Goal: Task Accomplishment & Management: Manage account settings

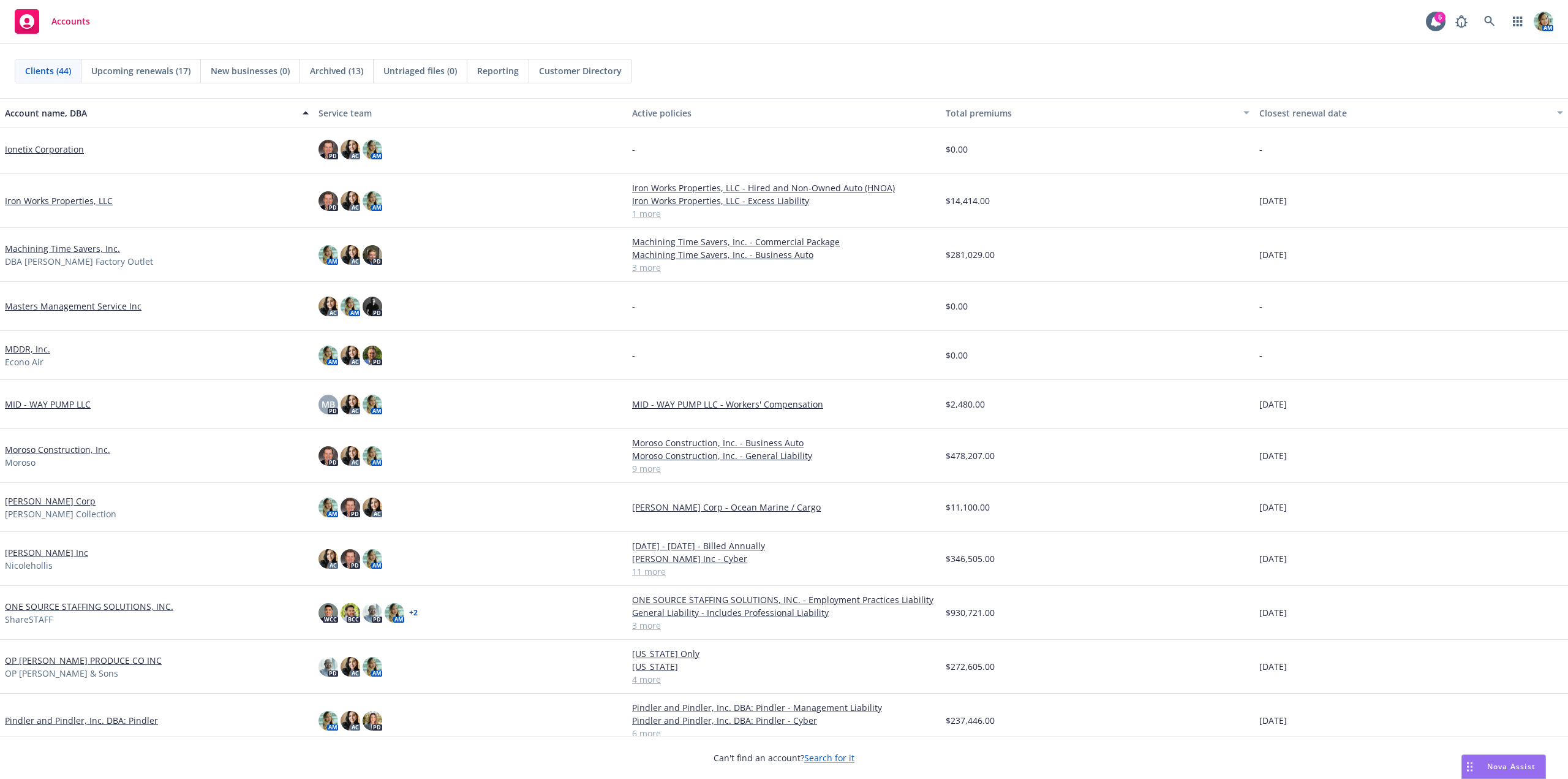
scroll to position [735, 0]
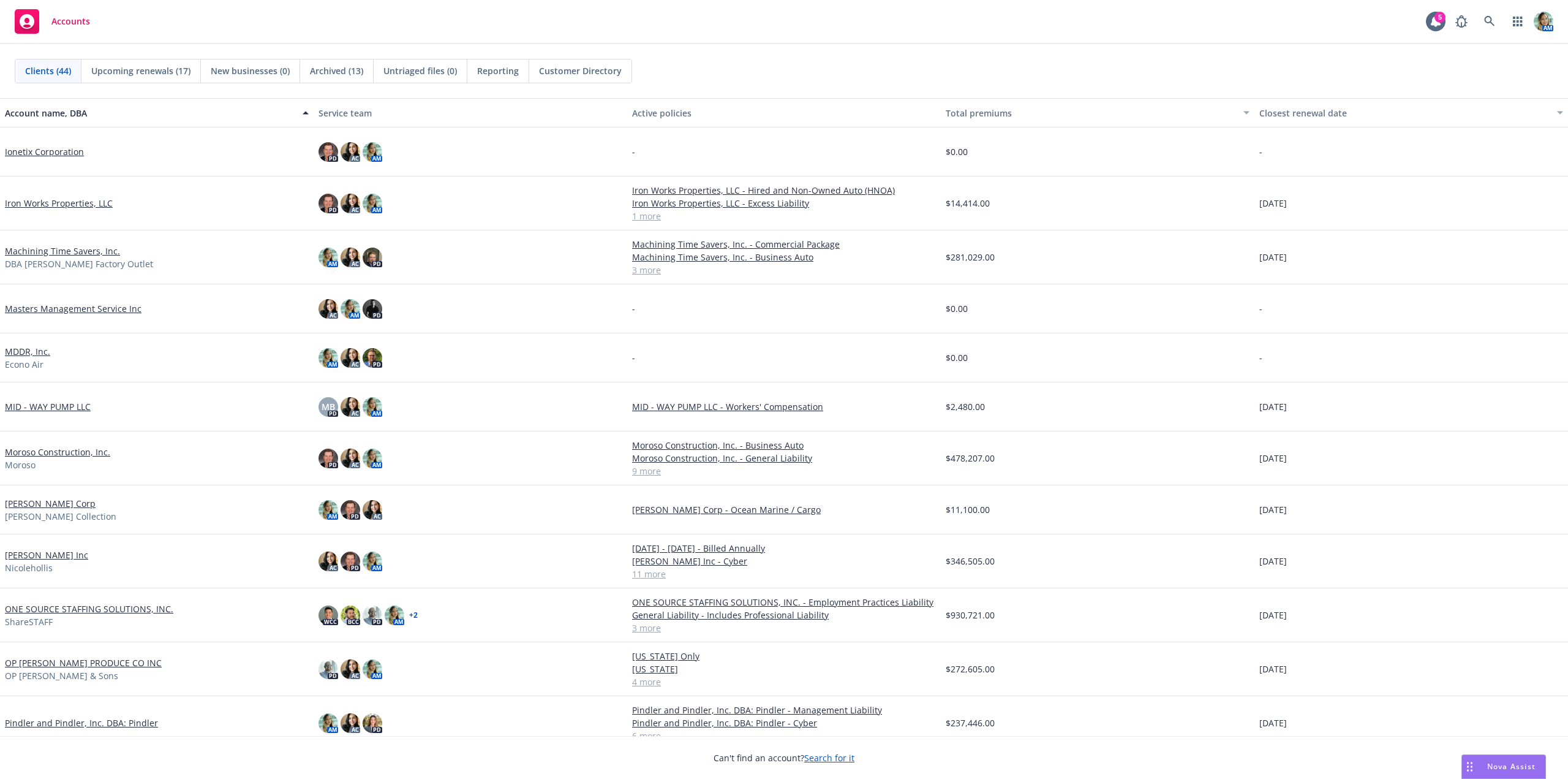
click at [57, 245] on link "Machining Time Savers, Inc." at bounding box center [62, 251] width 115 height 13
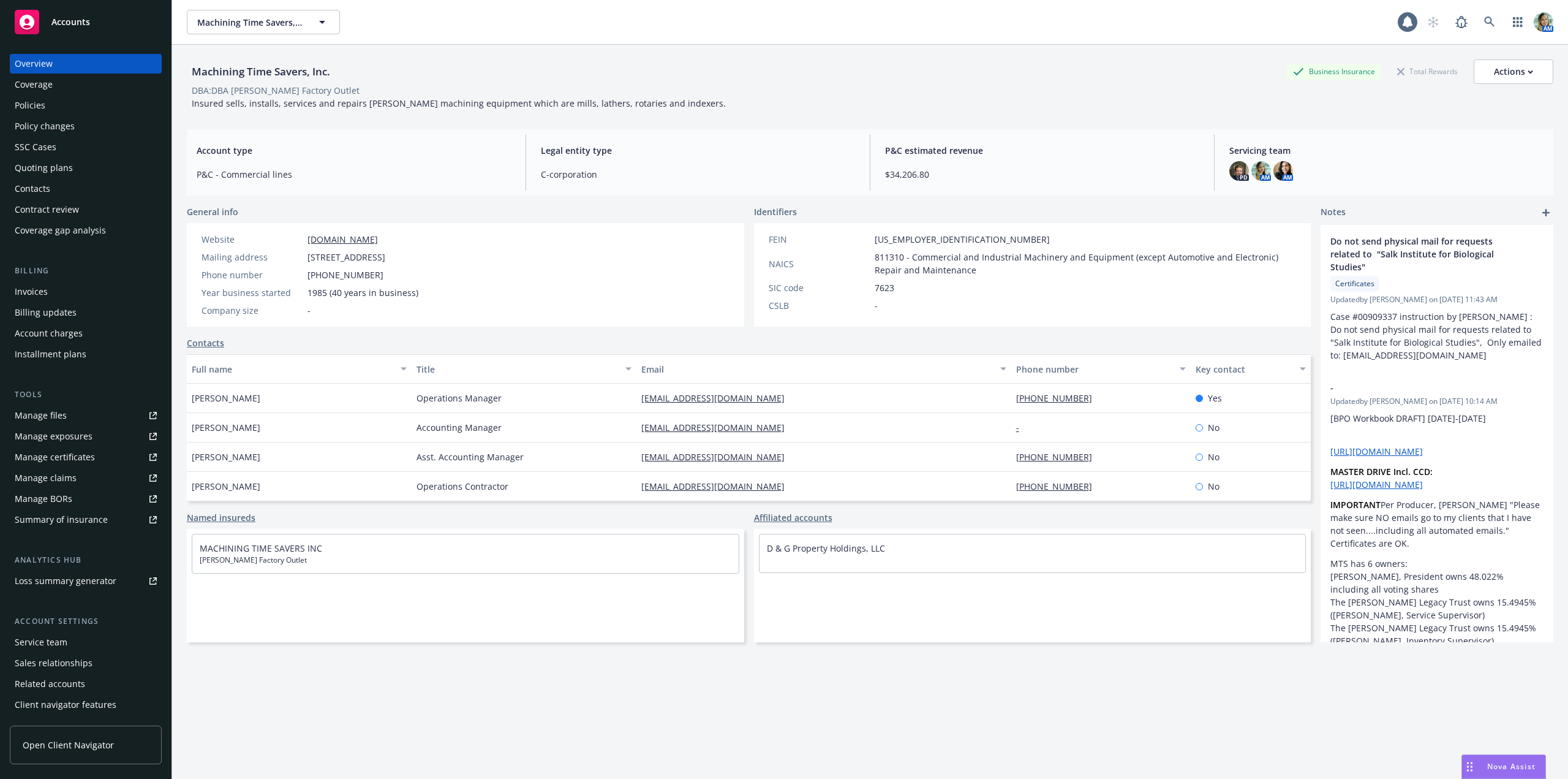
click at [64, 412] on div "Manage files" at bounding box center [41, 415] width 52 height 20
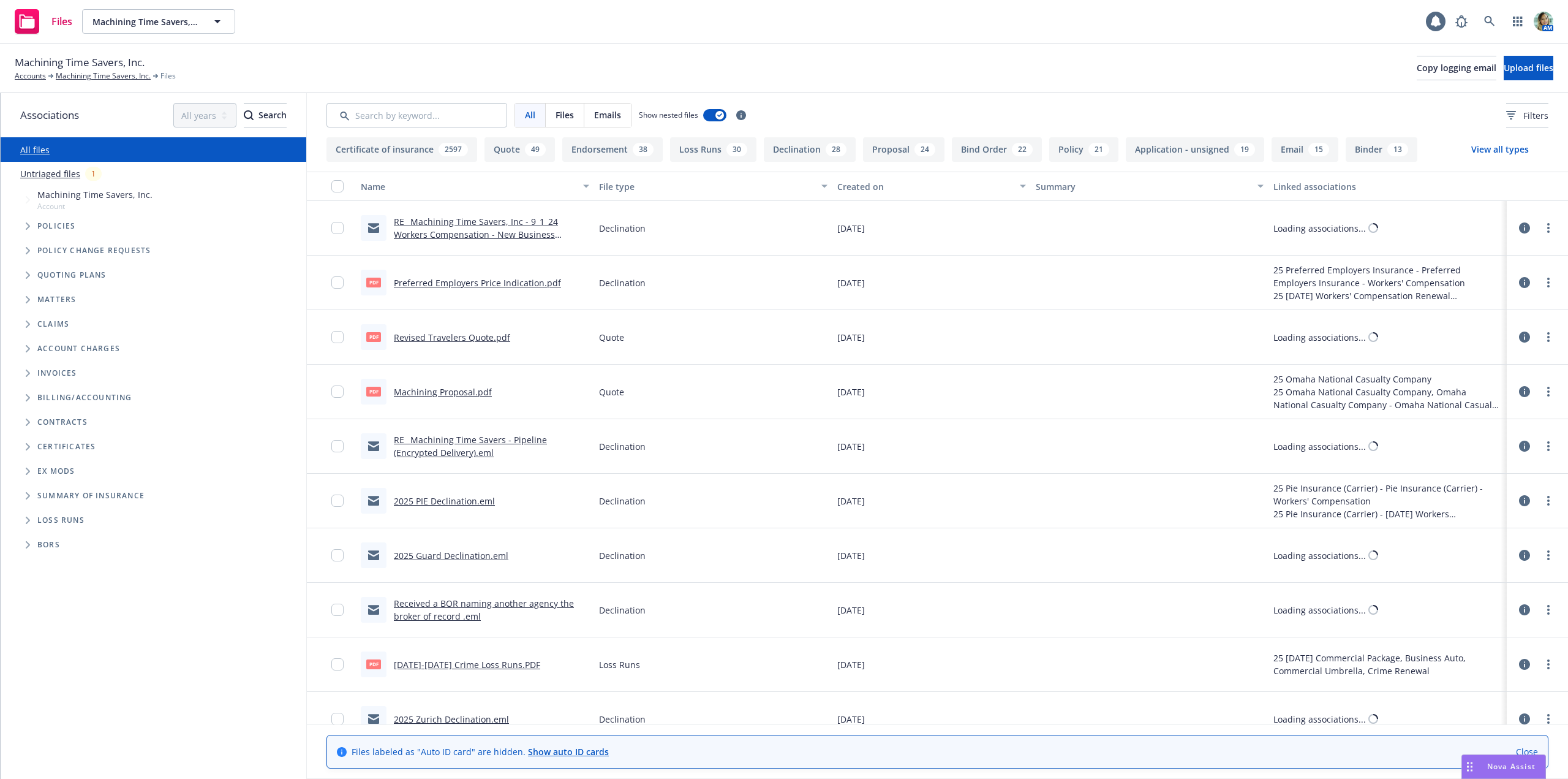
click at [76, 180] on link "Untriaged files" at bounding box center [50, 173] width 60 height 13
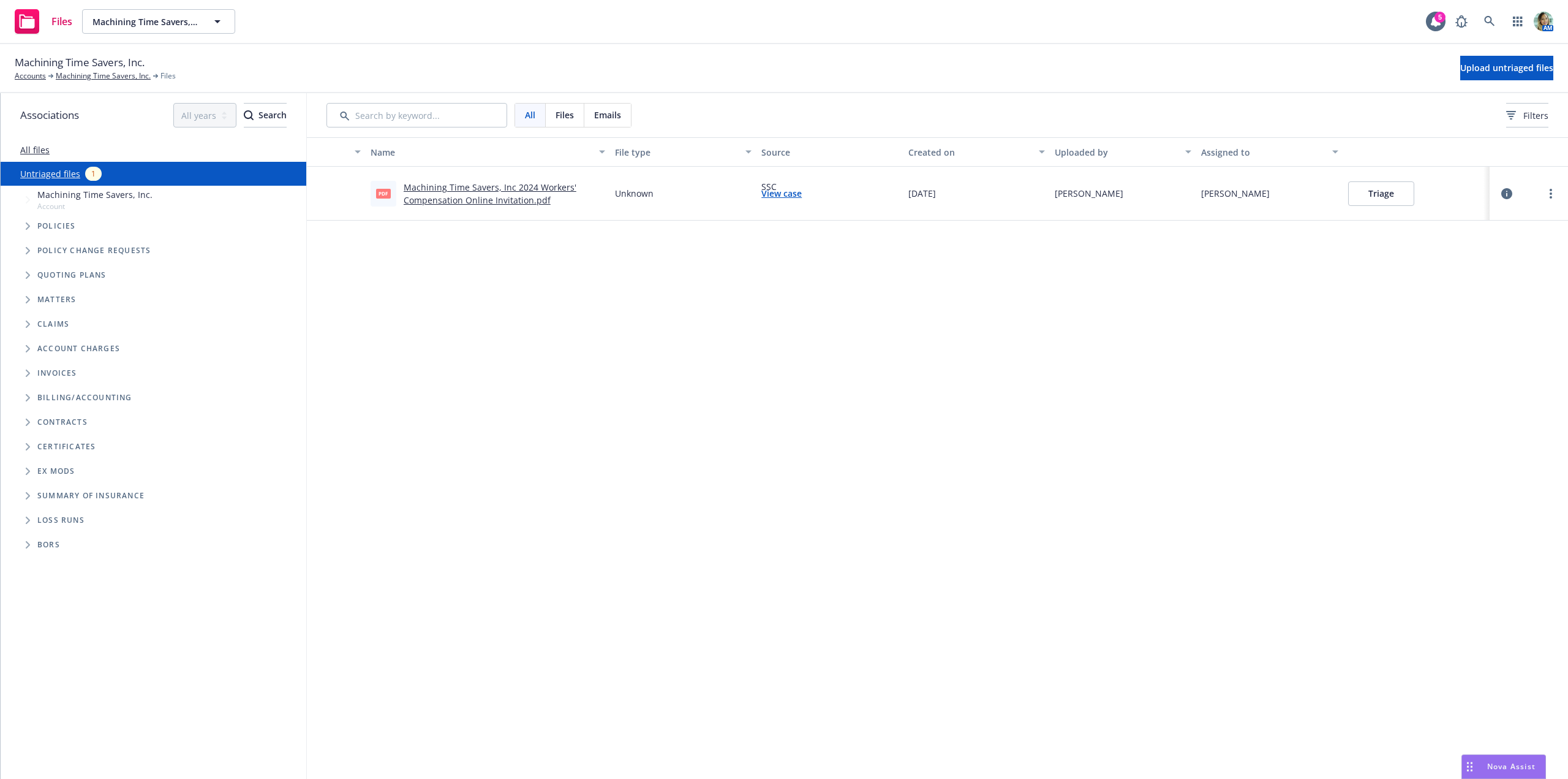
click at [1381, 205] on button "Triage" at bounding box center [1381, 194] width 66 height 24
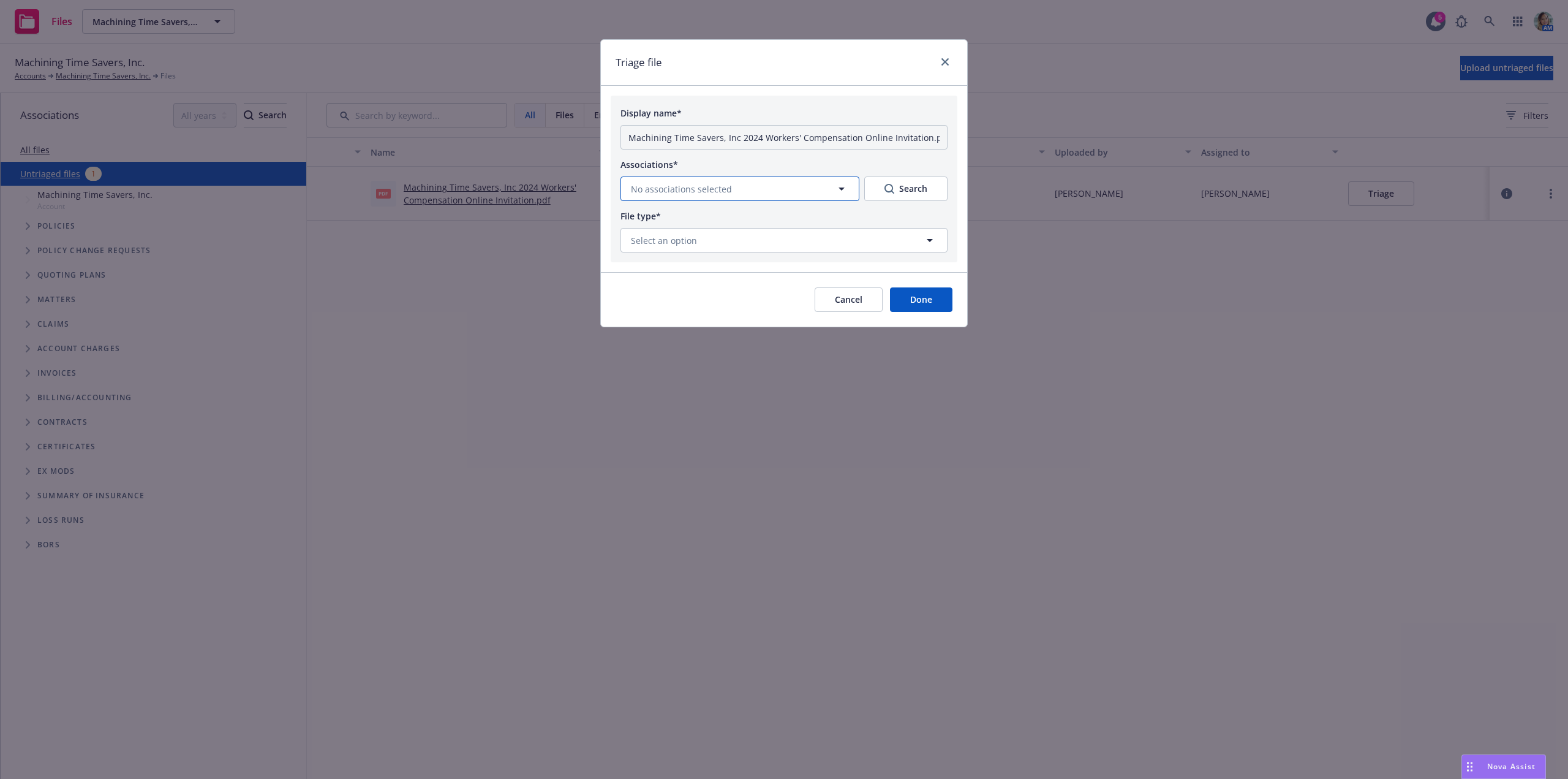
click at [652, 192] on span "No associations selected" at bounding box center [681, 189] width 101 height 13
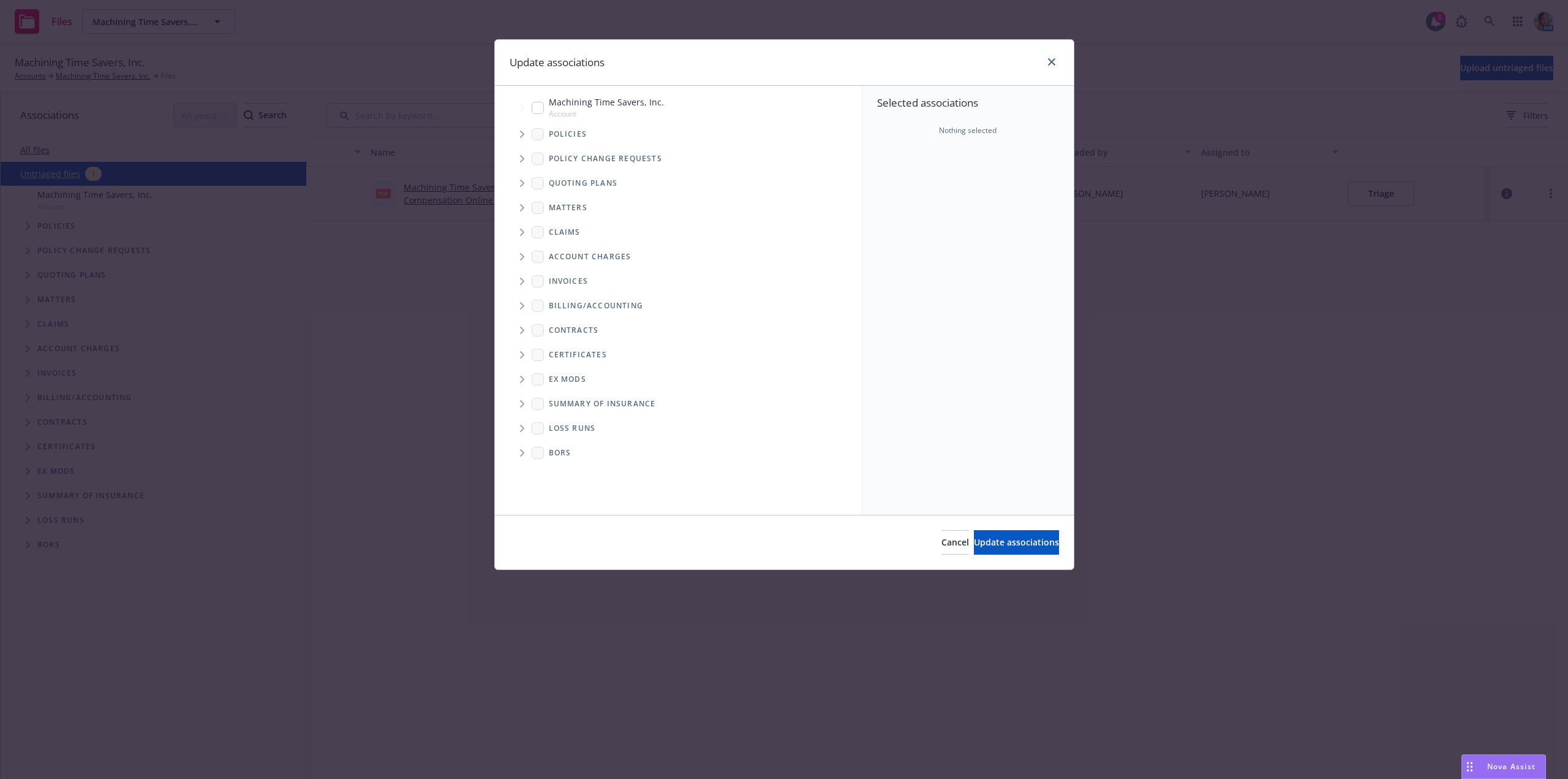
click at [537, 107] on input "Tree Example" at bounding box center [537, 108] width 12 height 12
checkbox input "true"
drag, startPoint x: 978, startPoint y: 530, endPoint x: 958, endPoint y: 516, distance: 24.4
click at [978, 531] on button "Update associations" at bounding box center [1016, 542] width 85 height 24
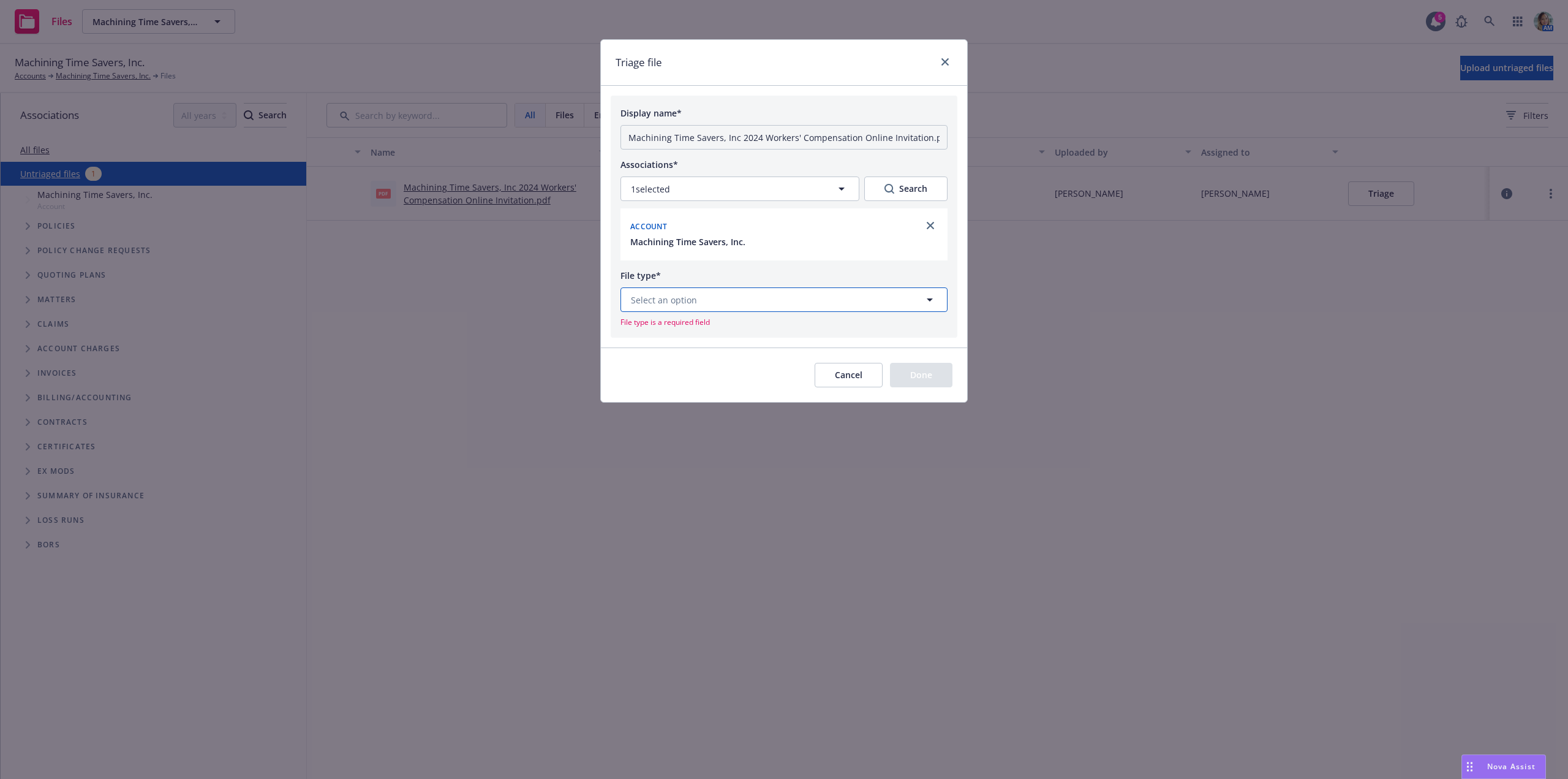
click at [756, 306] on button "Select an option" at bounding box center [784, 300] width 327 height 24
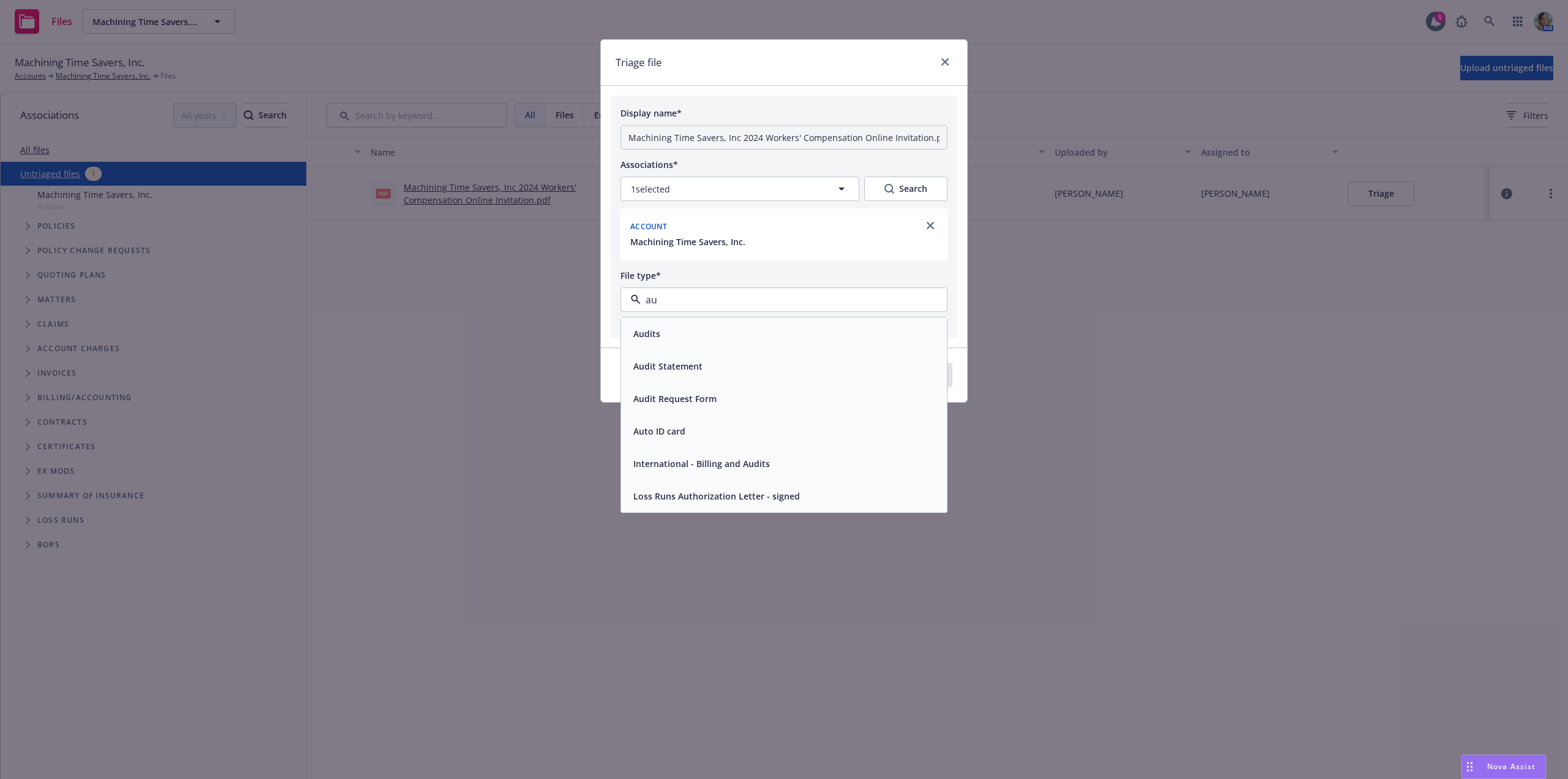
type input "aud"
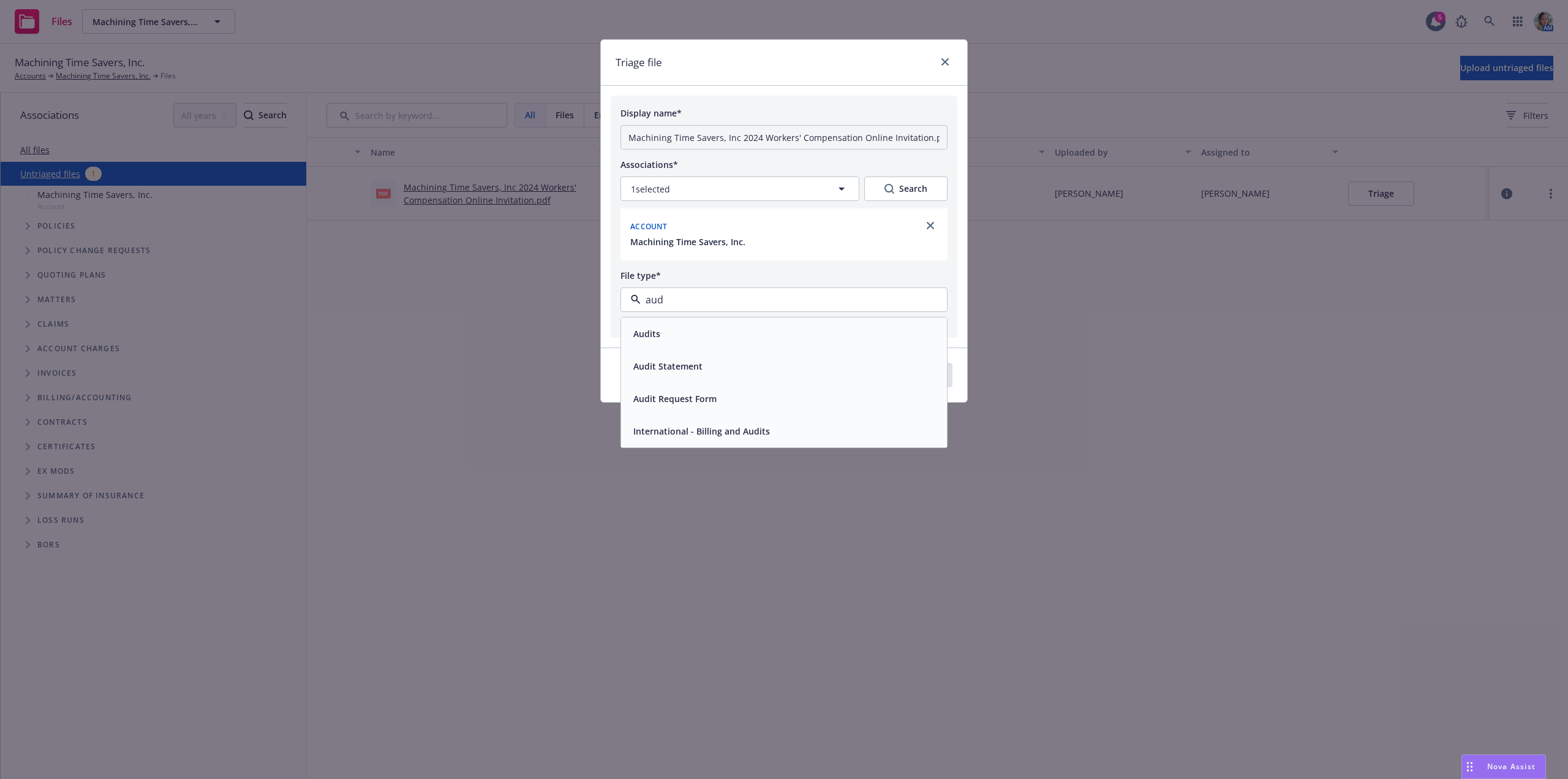
click at [714, 330] on div "Audits" at bounding box center [784, 333] width 311 height 18
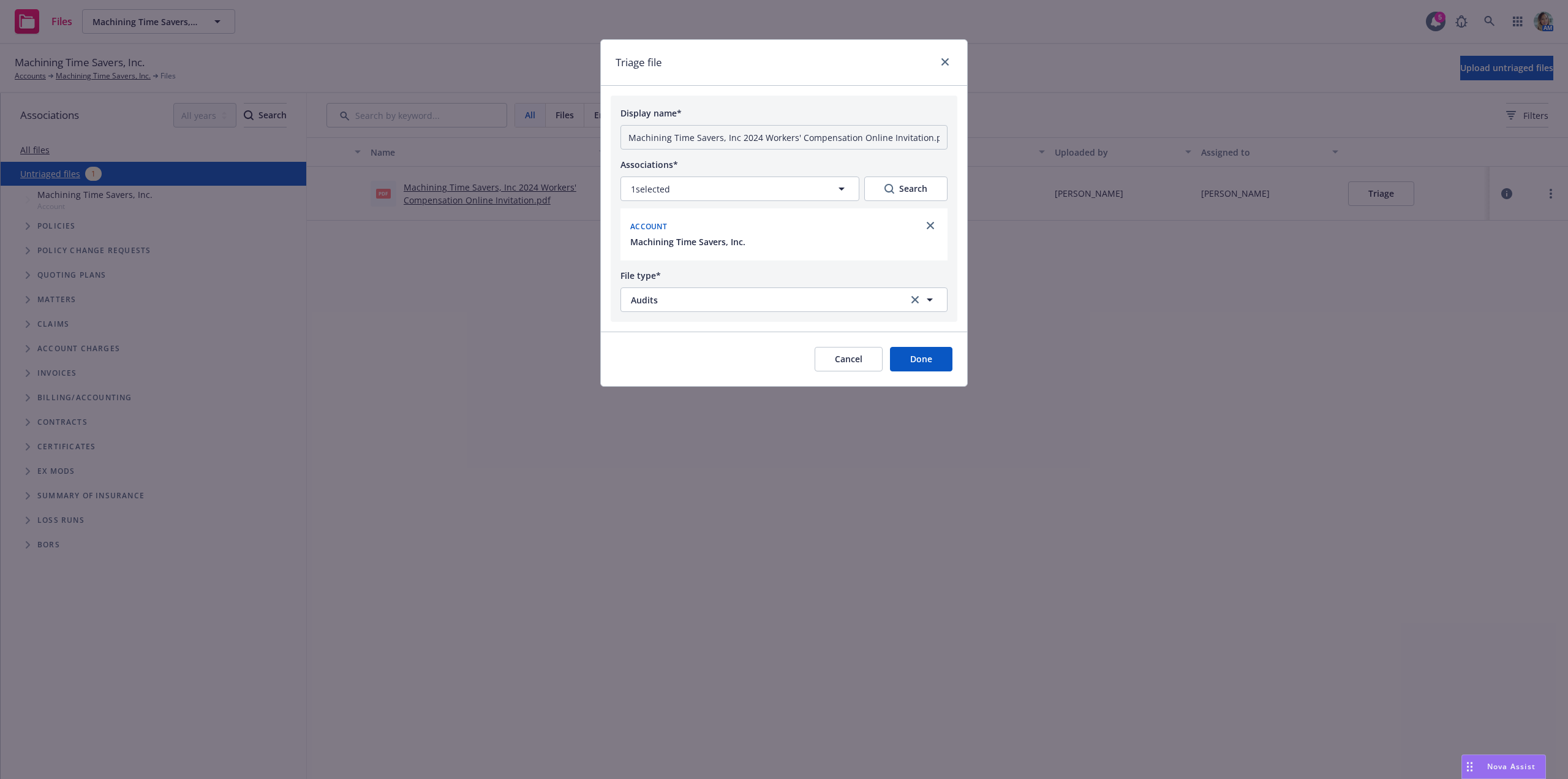
click at [911, 361] on button "Done" at bounding box center [921, 359] width 62 height 24
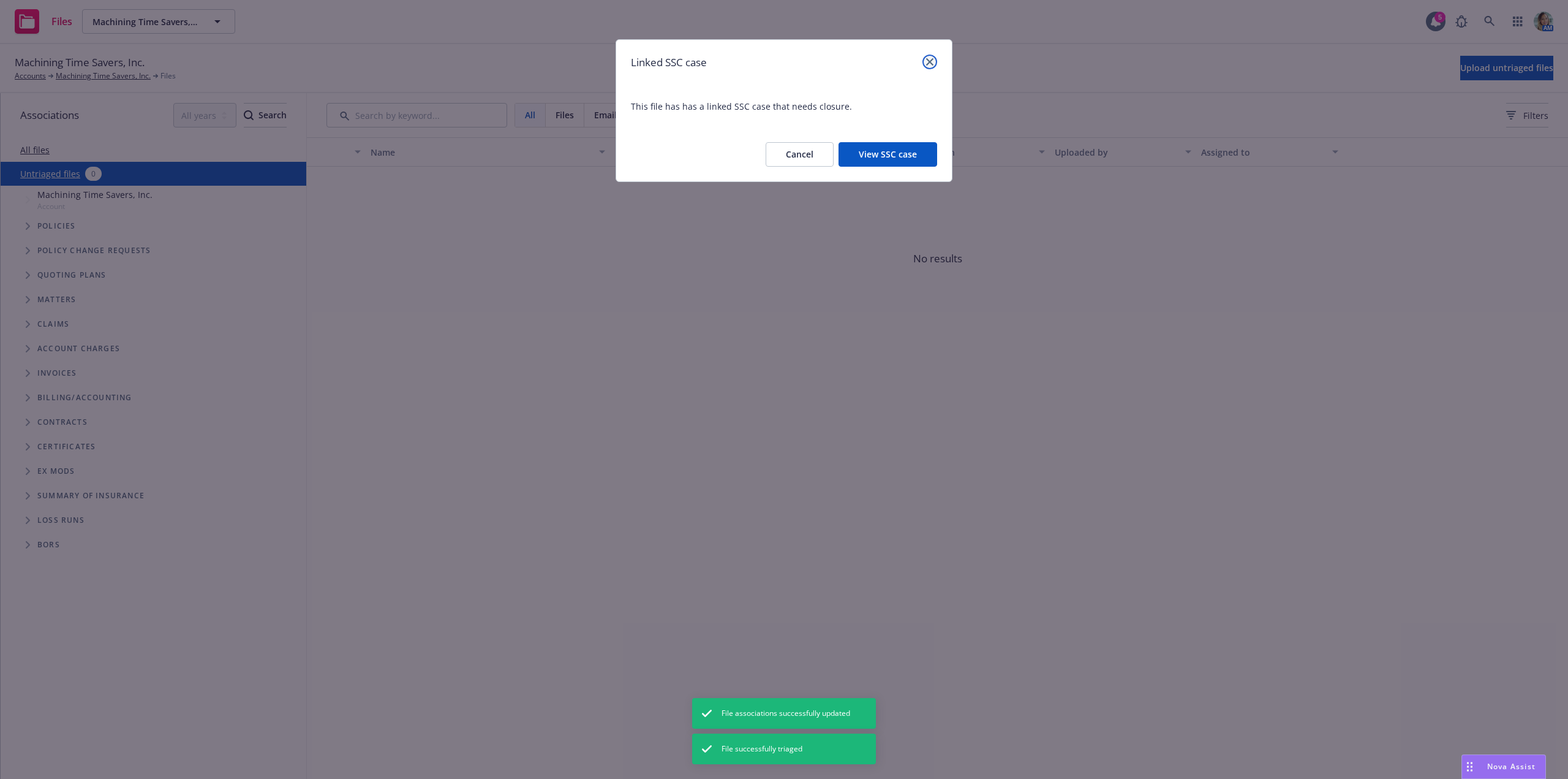
click at [931, 62] on icon "close" at bounding box center [930, 62] width 8 height 8
